Goal: Task Accomplishment & Management: Use online tool/utility

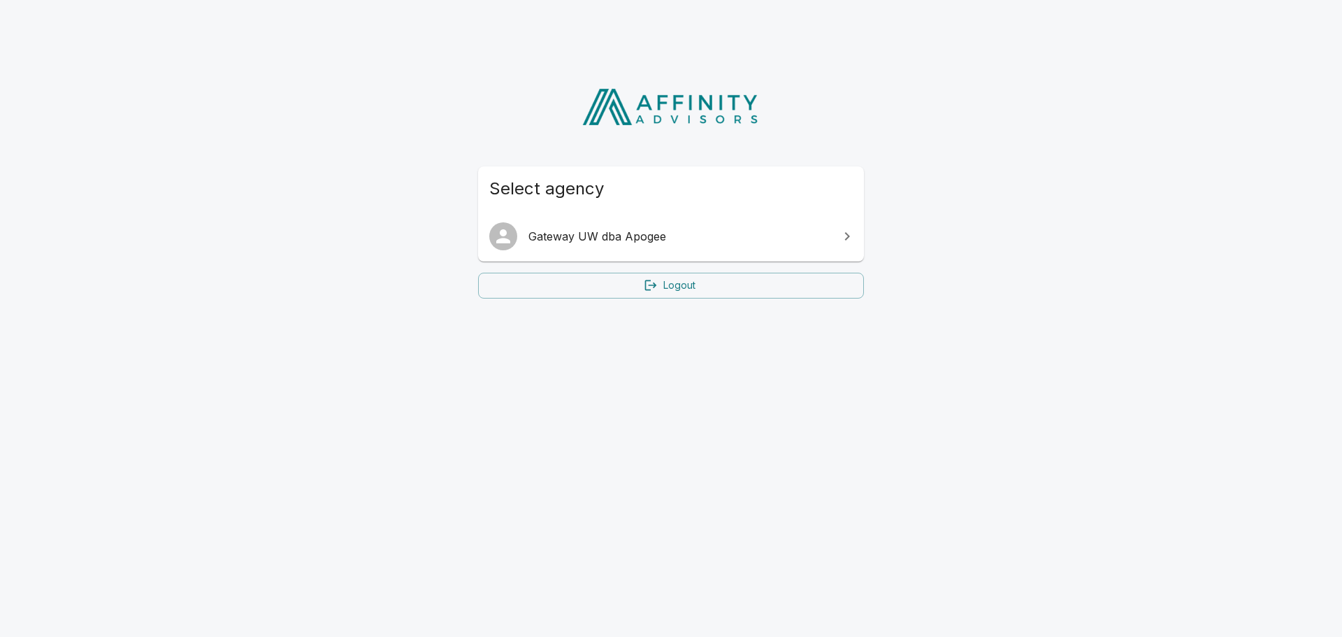
click at [630, 238] on span "Gateway UW dba Apogee" at bounding box center [679, 236] width 302 height 17
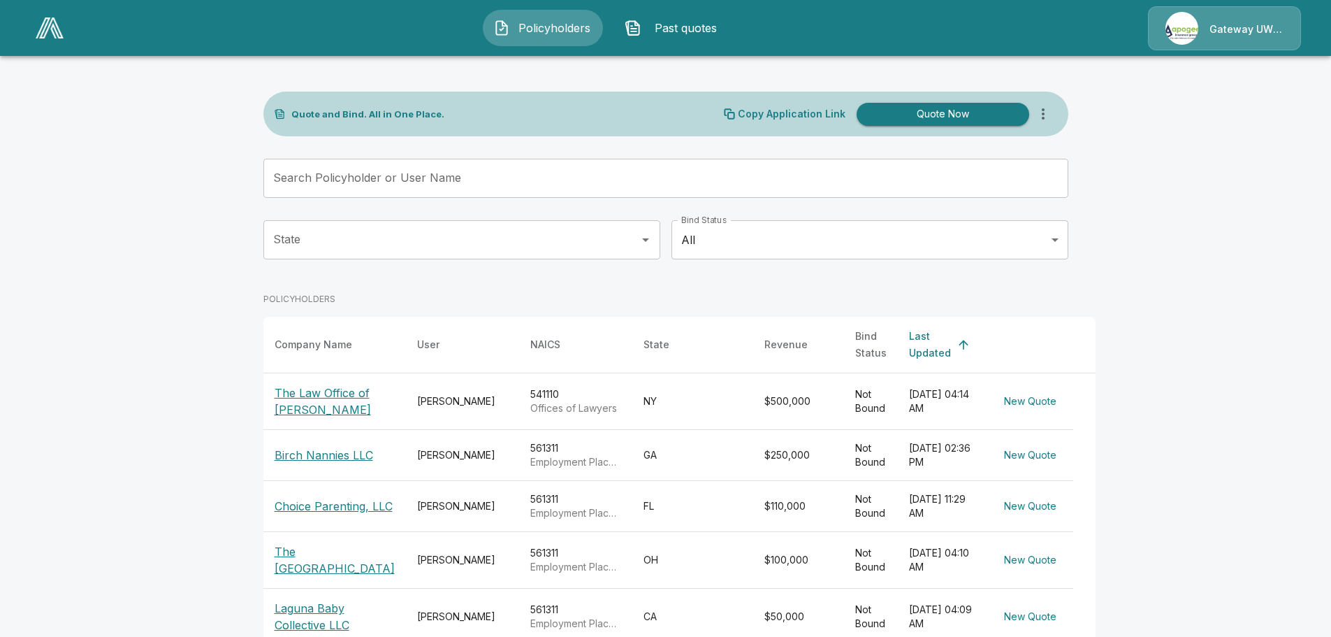
click at [339, 463] on p "Birch Nannies LLC" at bounding box center [324, 455] width 99 height 17
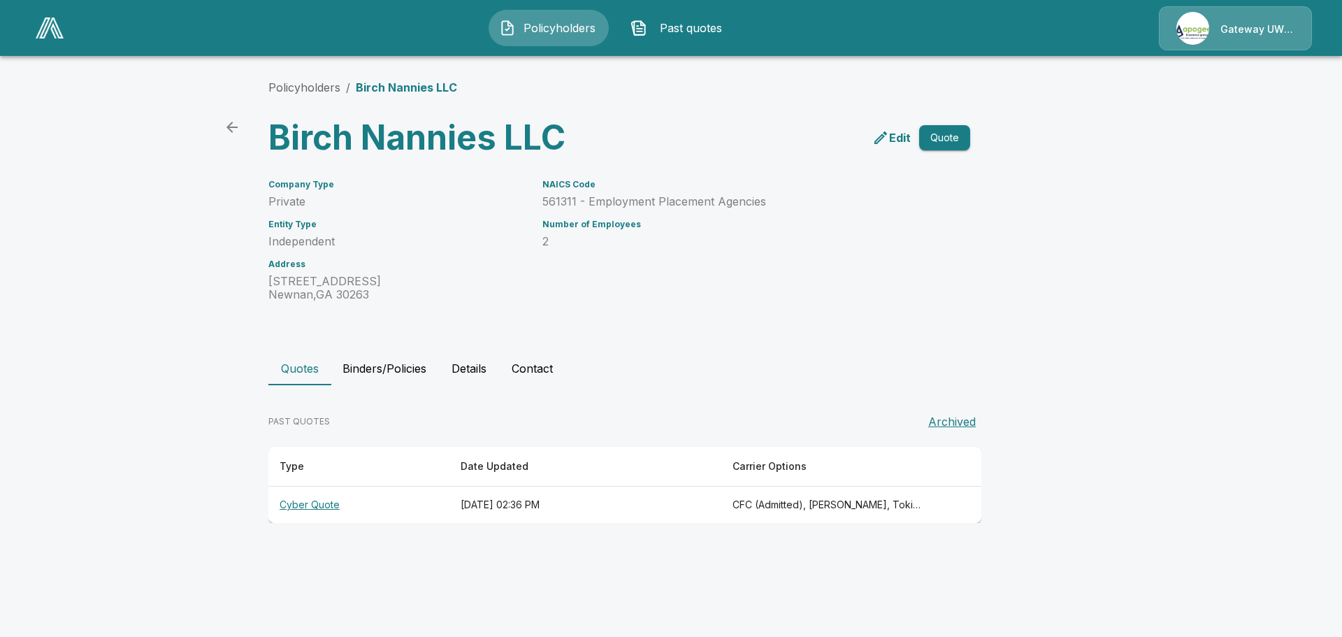
click at [322, 510] on th "Cyber Quote" at bounding box center [358, 504] width 181 height 37
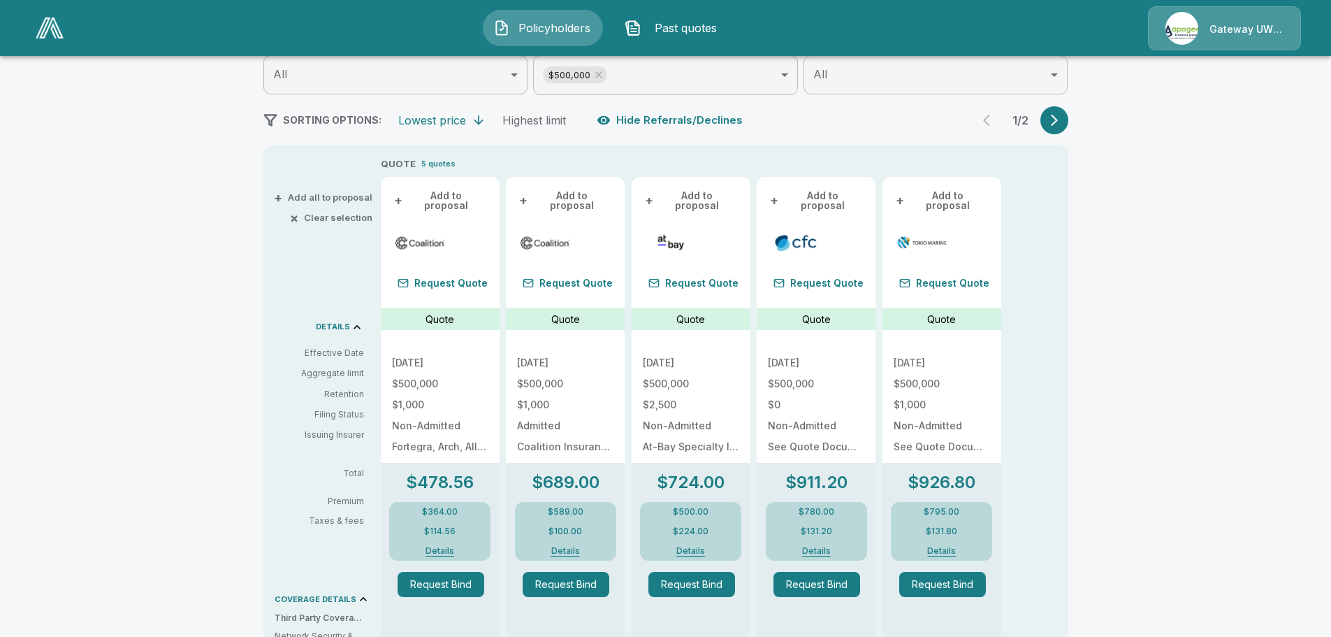
scroll to position [280, 0]
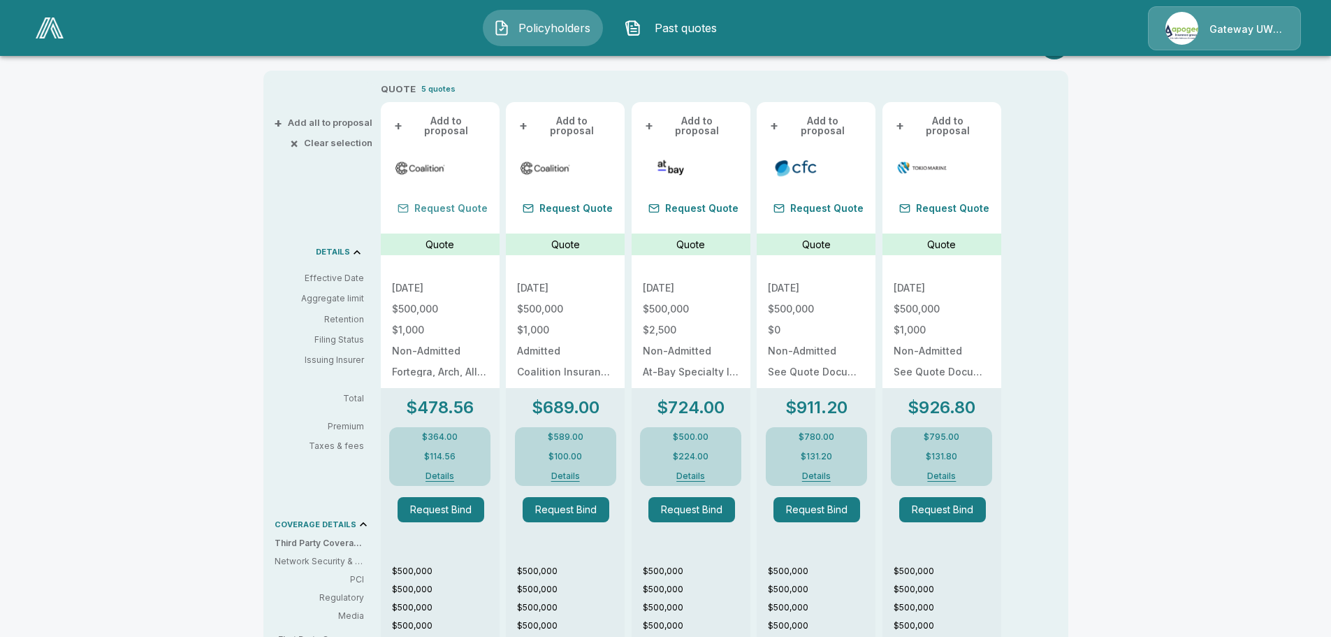
click at [464, 199] on button "Request Quote" at bounding box center [442, 209] width 101 height 20
